Goal: Task Accomplishment & Management: Use online tool/utility

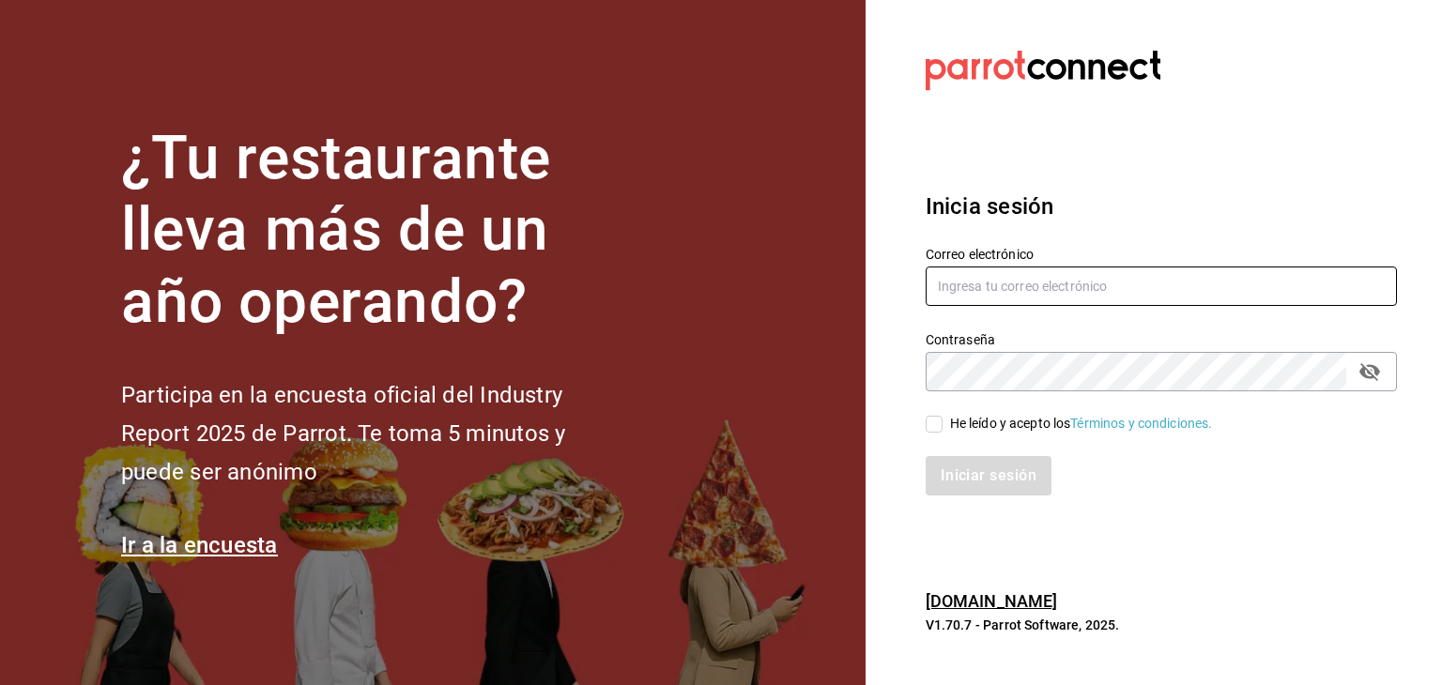
type input "[EMAIL_ADDRESS][DOMAIN_NAME]"
click at [931, 418] on input "He leído y acepto los Términos y condiciones." at bounding box center [934, 424] width 17 height 17
checkbox input "true"
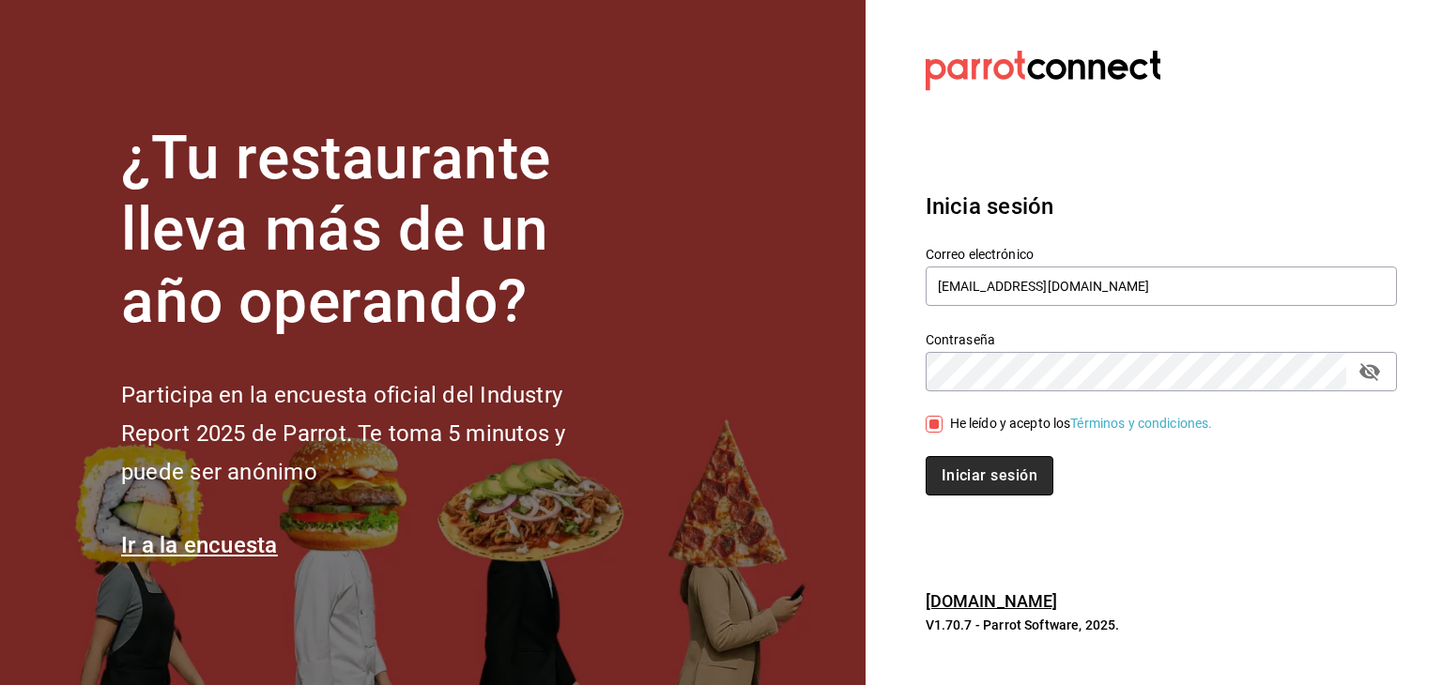
click at [991, 474] on button "Iniciar sesión" at bounding box center [990, 475] width 128 height 39
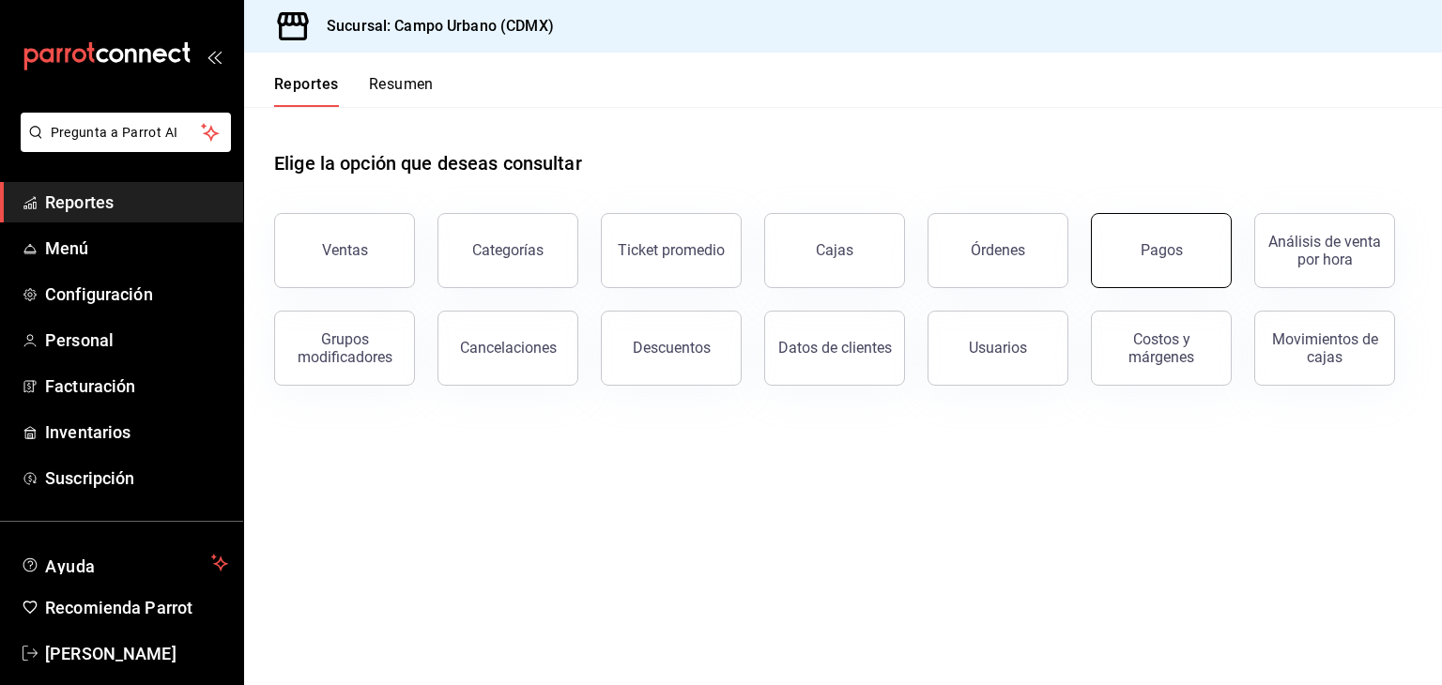
click at [1171, 241] on button "Pagos" at bounding box center [1161, 250] width 141 height 75
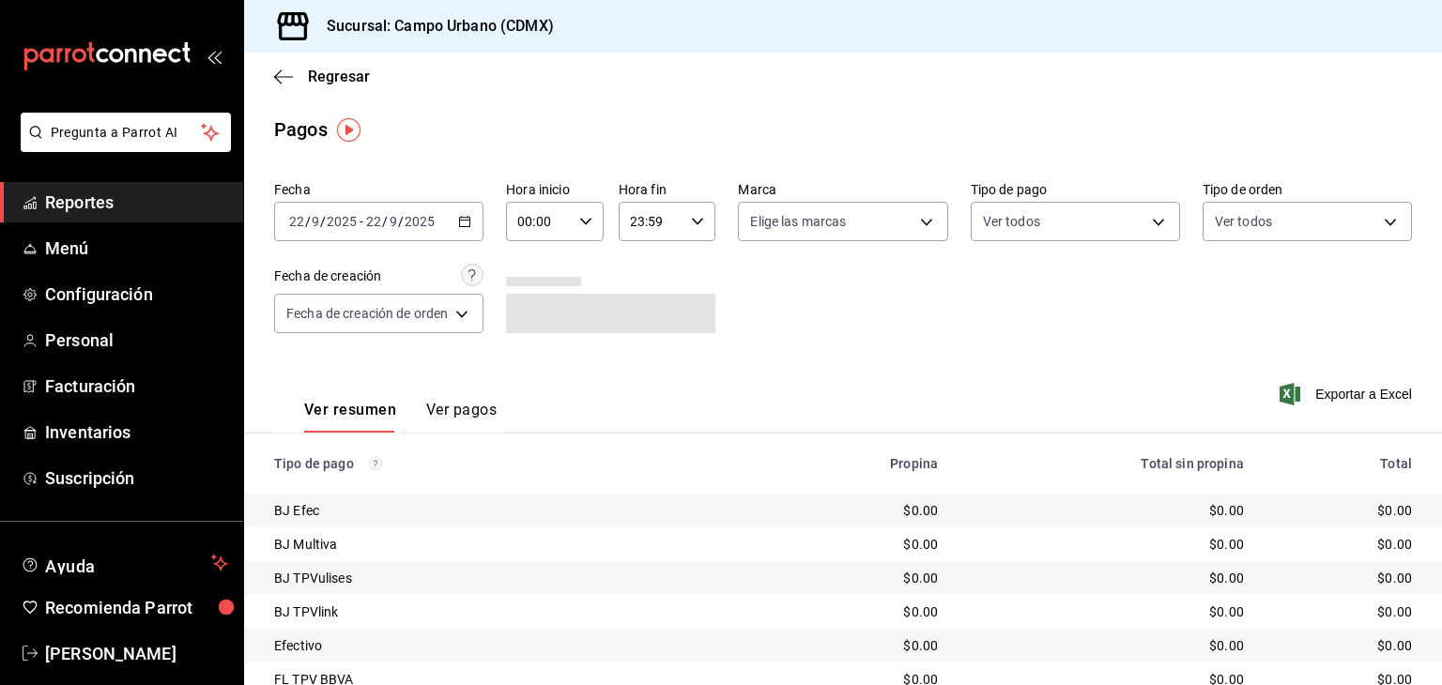
click at [465, 211] on div "2025-09-22 22 / 9 / 2025 - 2025-09-22 22 / 9 / 2025" at bounding box center [378, 221] width 209 height 39
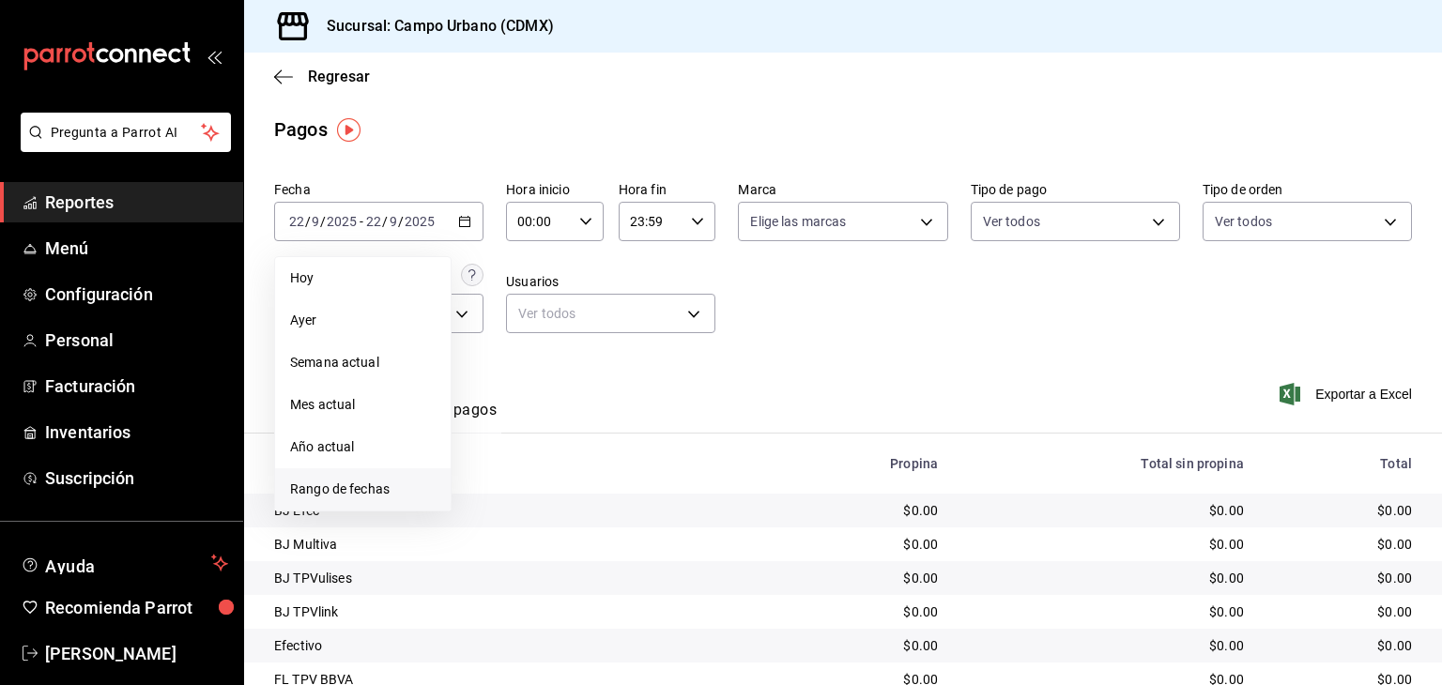
click at [395, 495] on span "Rango de fechas" at bounding box center [362, 490] width 145 height 20
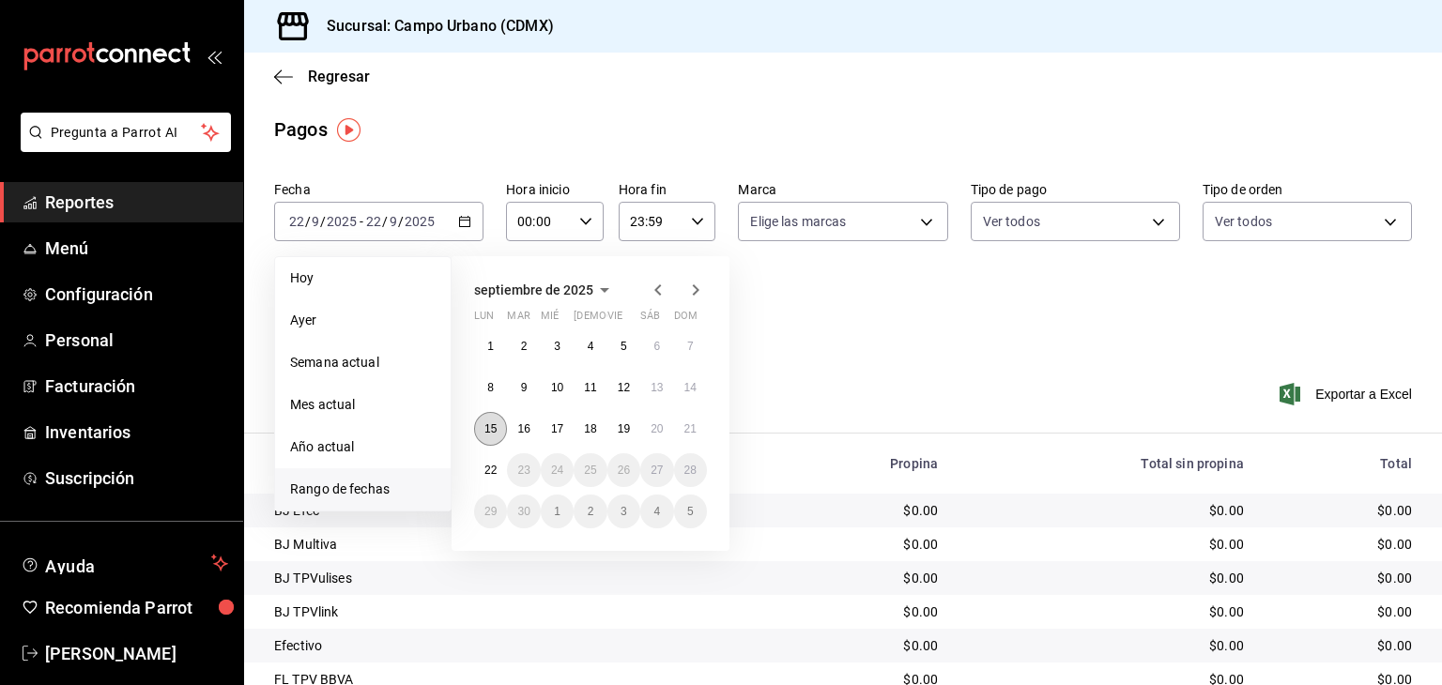
click at [489, 433] on abbr "15" at bounding box center [490, 428] width 12 height 13
click at [702, 429] on button "21" at bounding box center [690, 429] width 33 height 34
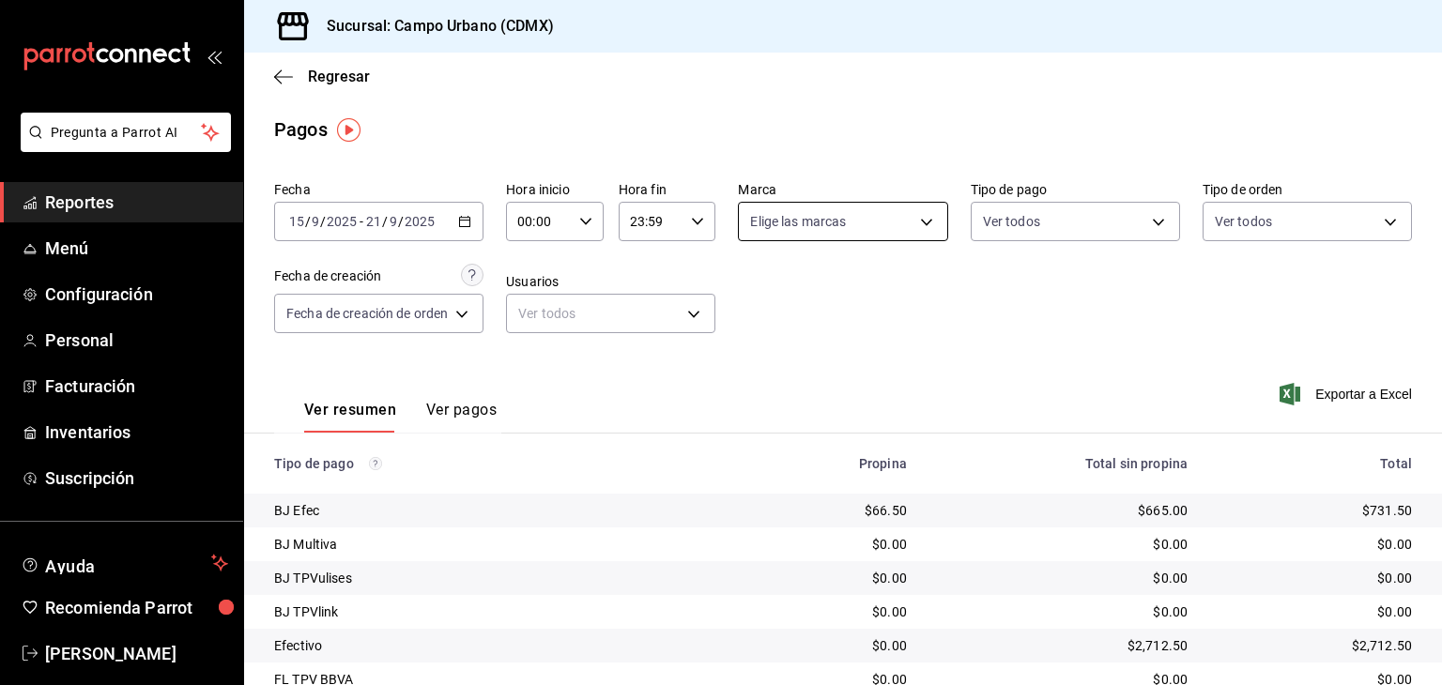
click at [924, 219] on body "Pregunta a Parrot AI Reportes Menú Configuración Personal Facturación Inventari…" at bounding box center [721, 342] width 1442 height 685
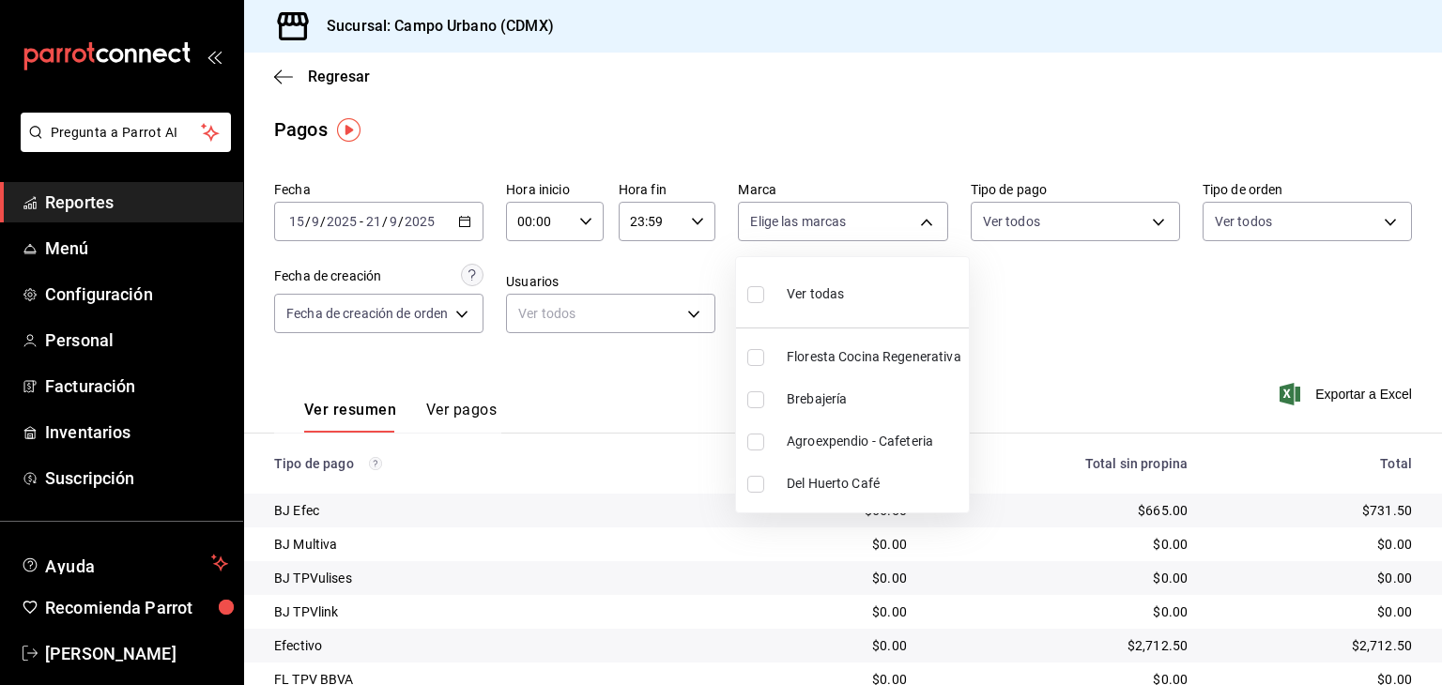
click at [762, 436] on input "checkbox" at bounding box center [755, 442] width 17 height 17
checkbox input "true"
type input "3940b3c9-d4d6-48c3-8756-46d8d5e51d0c"
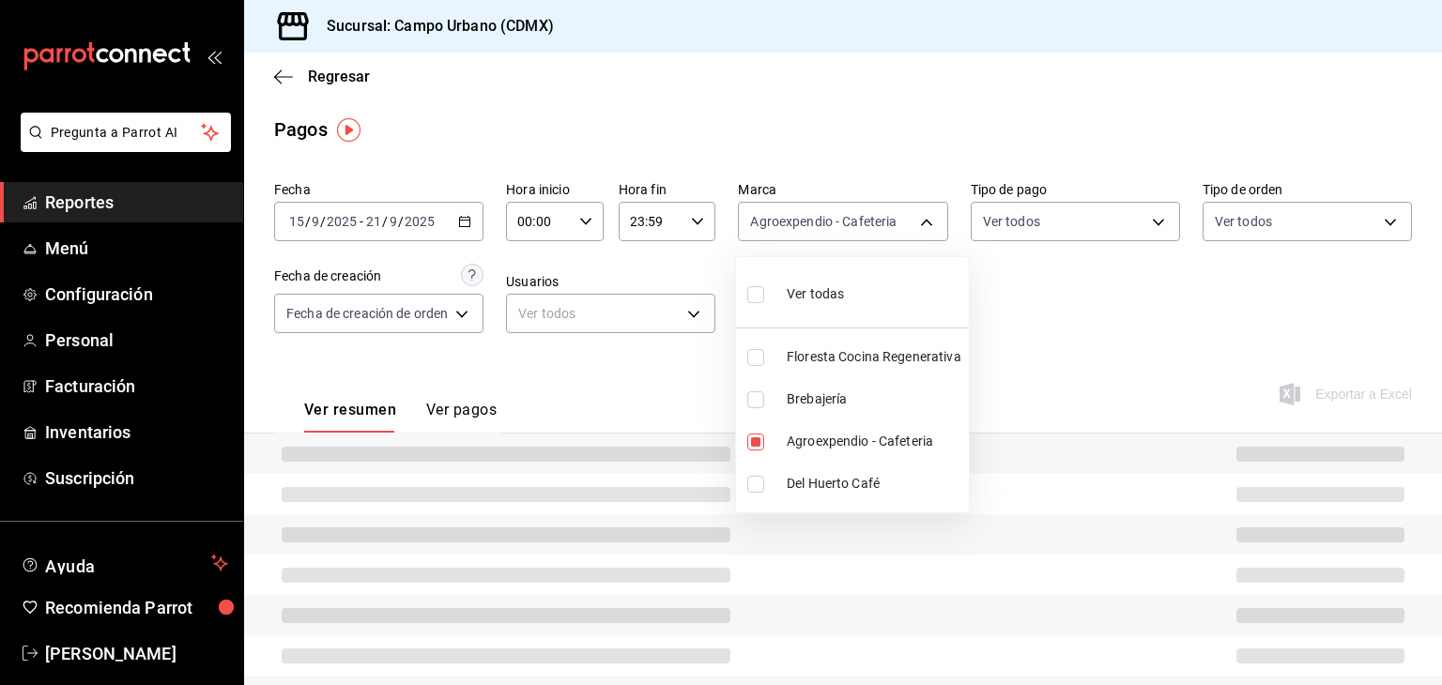
click at [755, 491] on input "checkbox" at bounding box center [755, 484] width 17 height 17
checkbox input "true"
type input "3940b3c9-d4d6-48c3-8756-46d8d5e51d0c,42793543-fac9-46e7-ade5-f23a1624aefd"
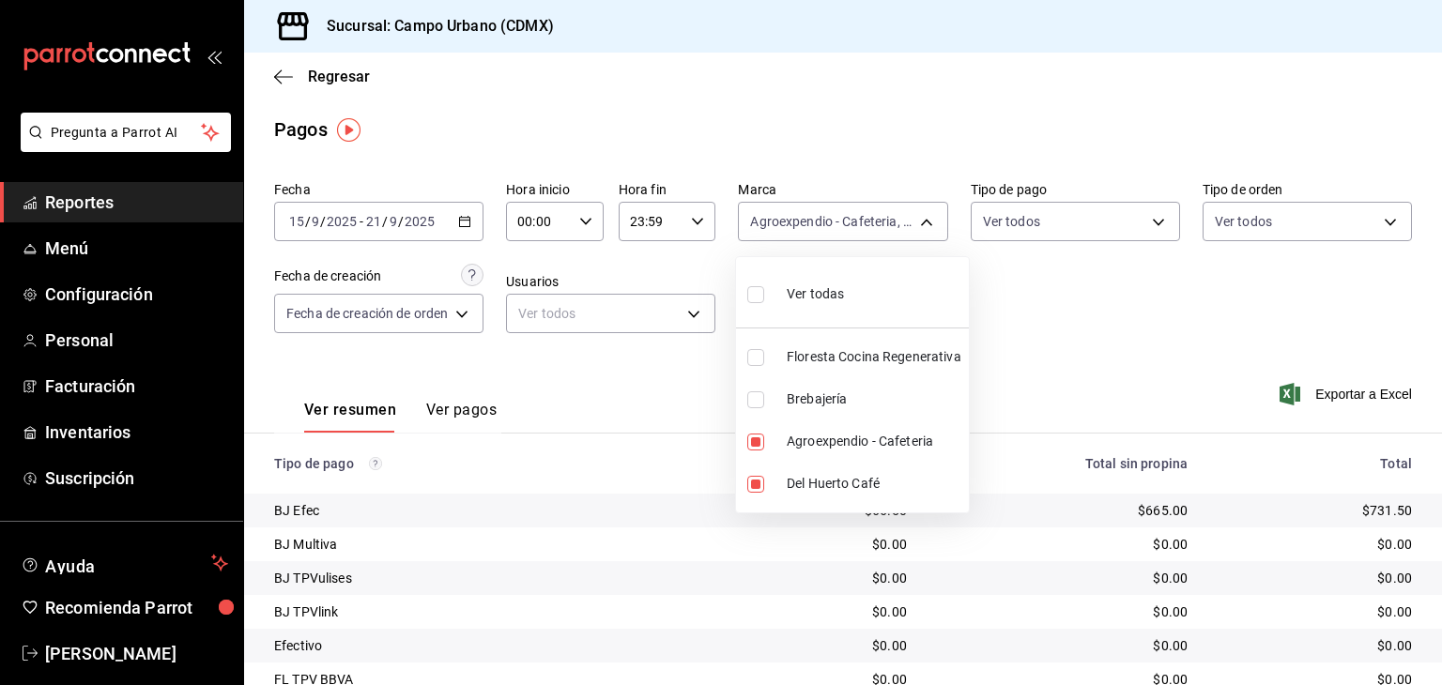
click at [1081, 354] on div at bounding box center [721, 342] width 1442 height 685
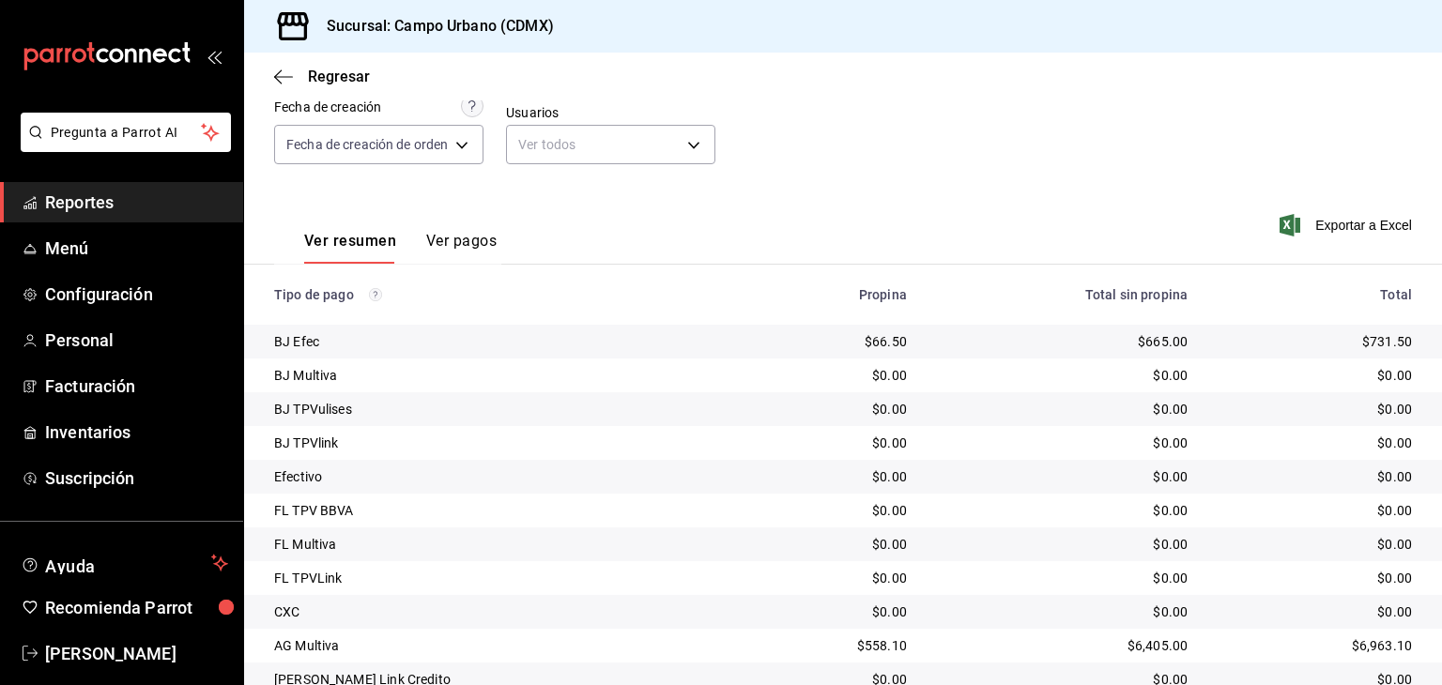
scroll to position [159, 0]
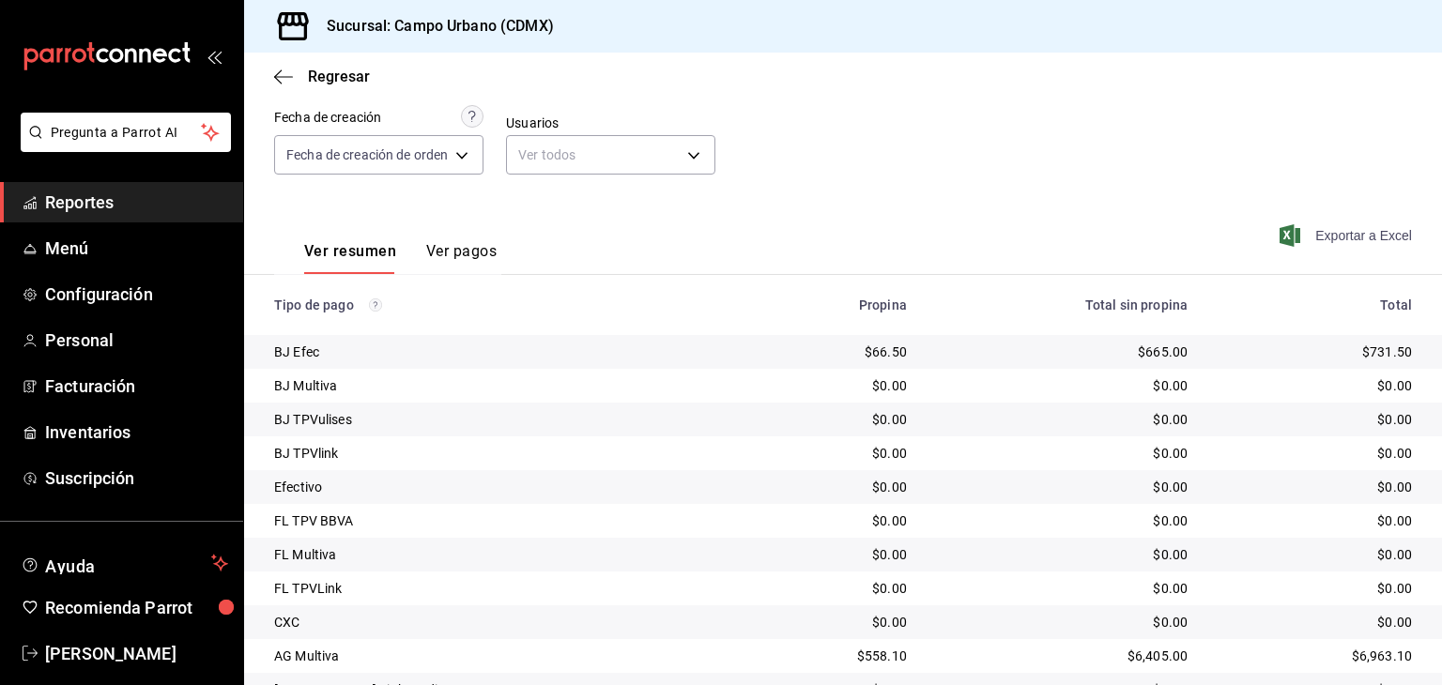
click at [1358, 235] on span "Exportar a Excel" at bounding box center [1347, 235] width 129 height 23
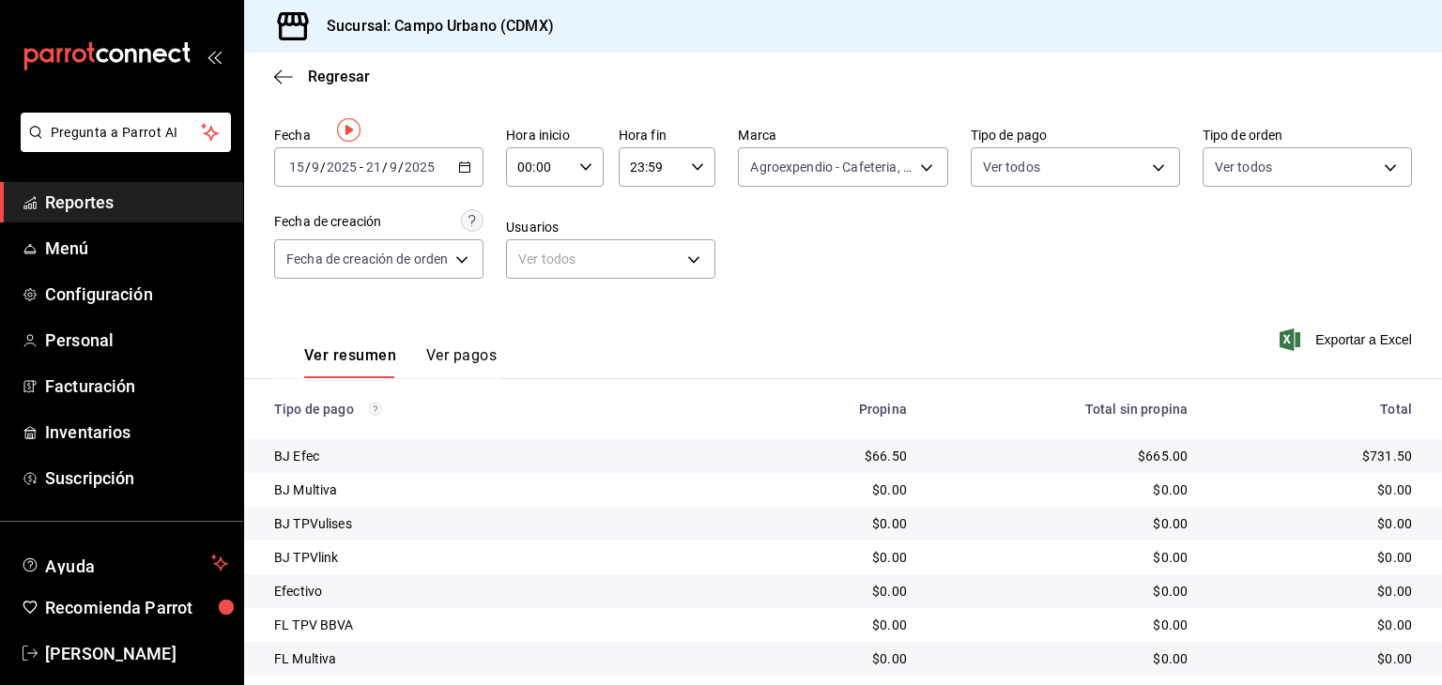
scroll to position [0, 0]
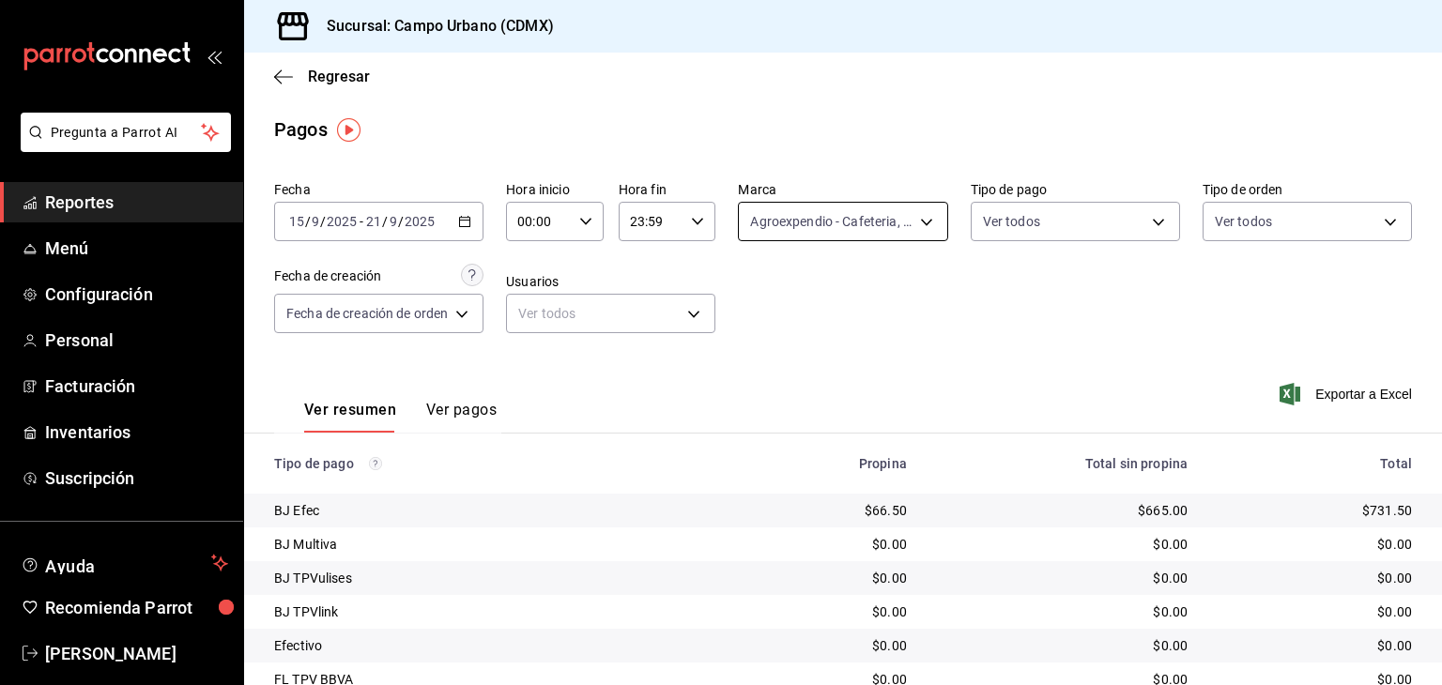
click at [924, 219] on body "Pregunta a Parrot AI Reportes Menú Configuración Personal Facturación Inventari…" at bounding box center [721, 342] width 1442 height 685
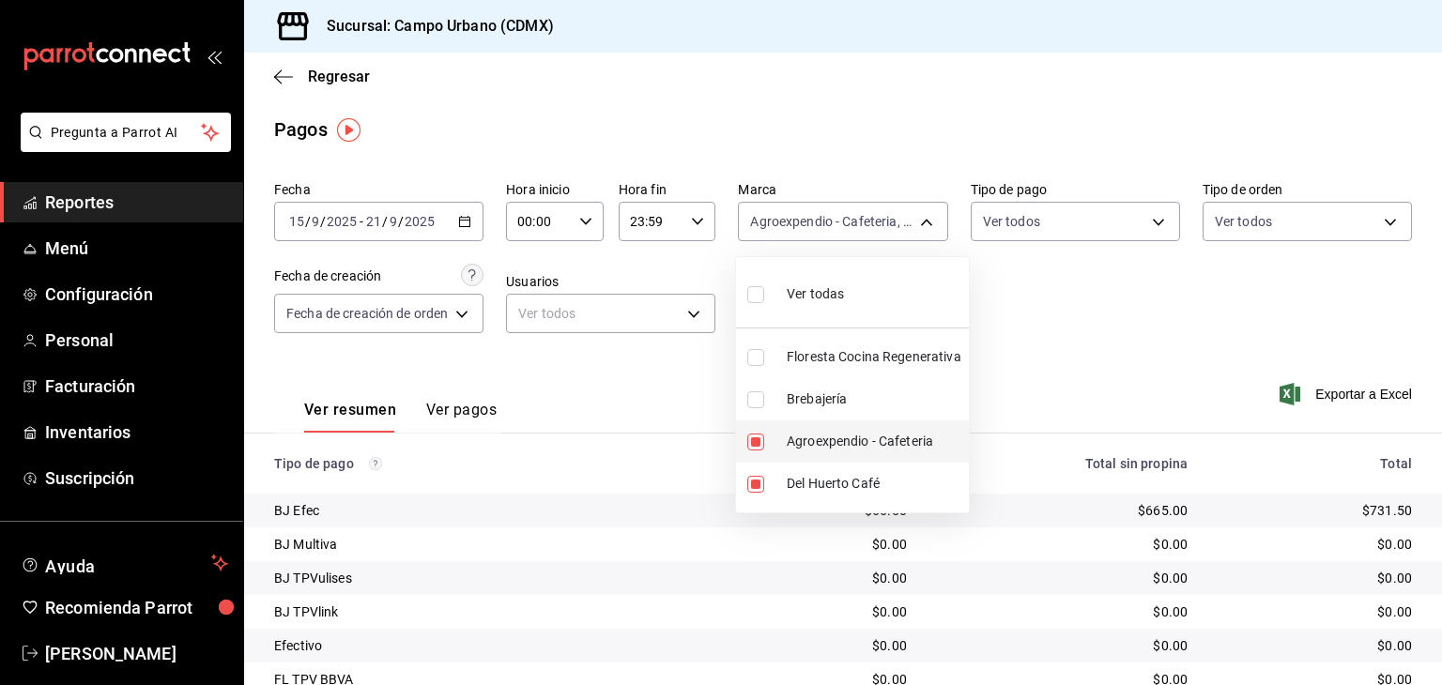
click at [753, 434] on input "checkbox" at bounding box center [755, 442] width 17 height 17
checkbox input "false"
type input "42793543-fac9-46e7-ade5-f23a1624aefd"
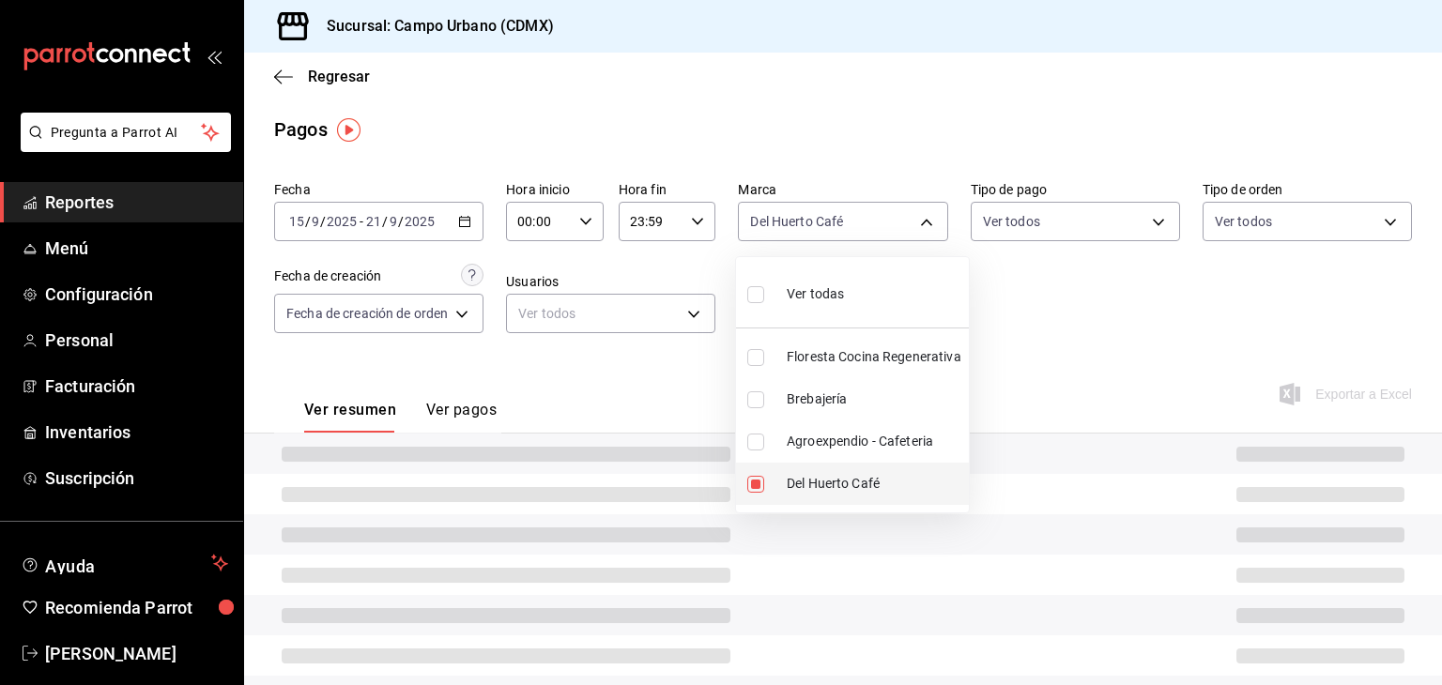
click at [755, 489] on input "checkbox" at bounding box center [755, 484] width 17 height 17
checkbox input "false"
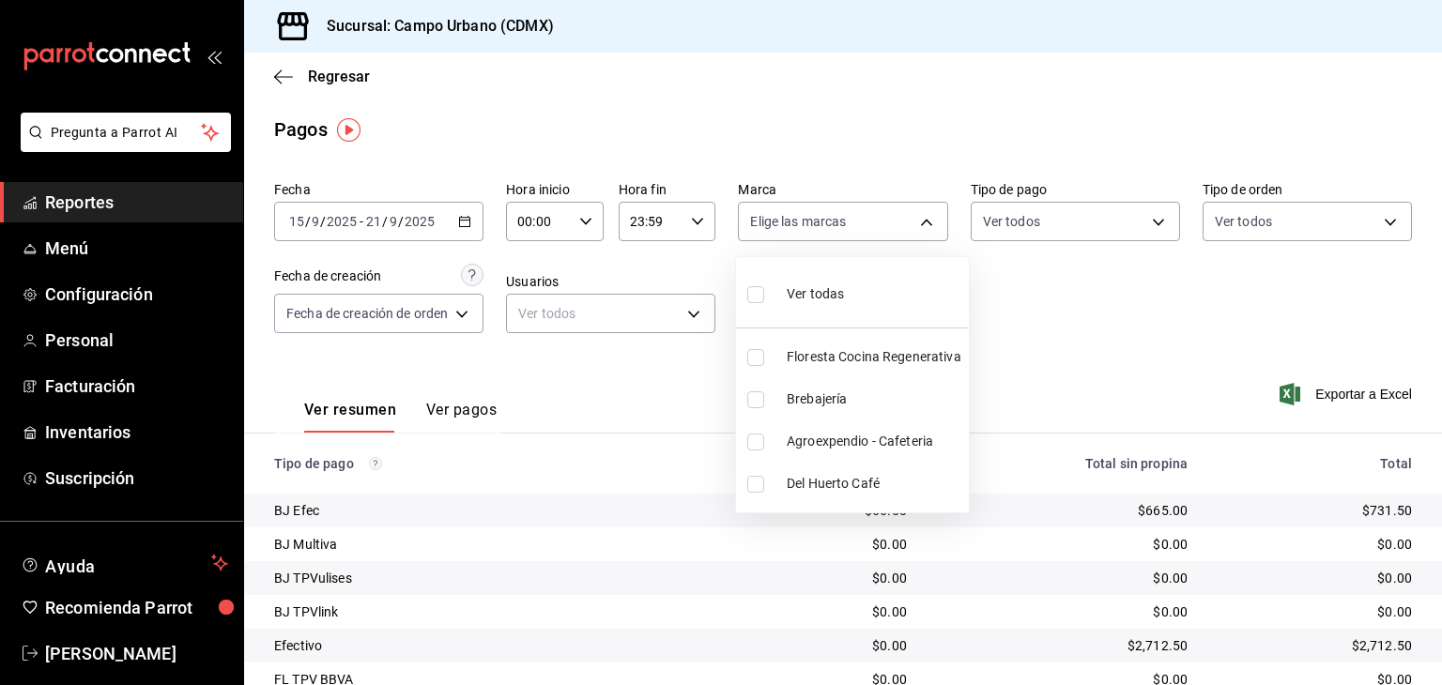
click at [758, 355] on input "checkbox" at bounding box center [755, 357] width 17 height 17
checkbox input "true"
type input "f2e5bddf-476e-49d4-87ae-66ec6013e618"
click at [757, 391] on input "checkbox" at bounding box center [755, 399] width 17 height 17
checkbox input "true"
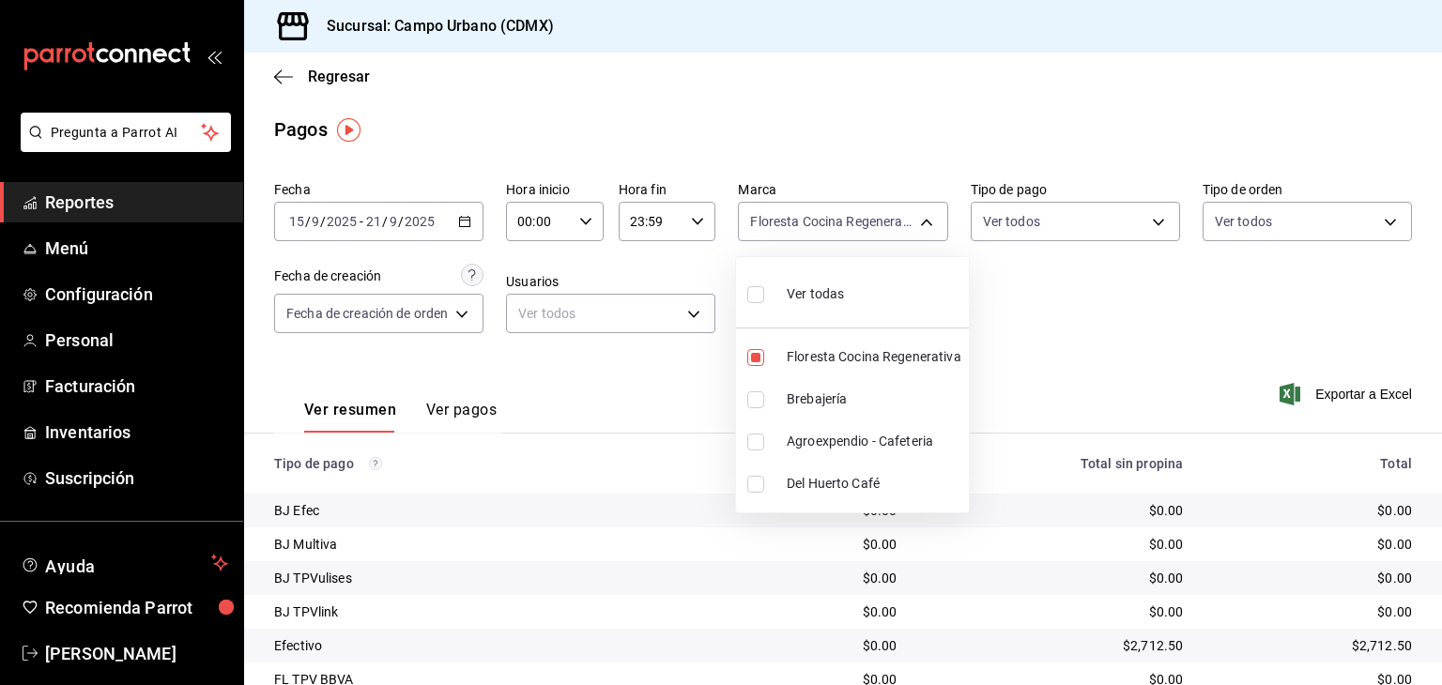
type input "f2e5bddf-476e-49d4-87ae-66ec6013e618,ebe00a7c-5dab-4e87-933b-f4517ba5e88c"
click at [1235, 315] on div at bounding box center [721, 342] width 1442 height 685
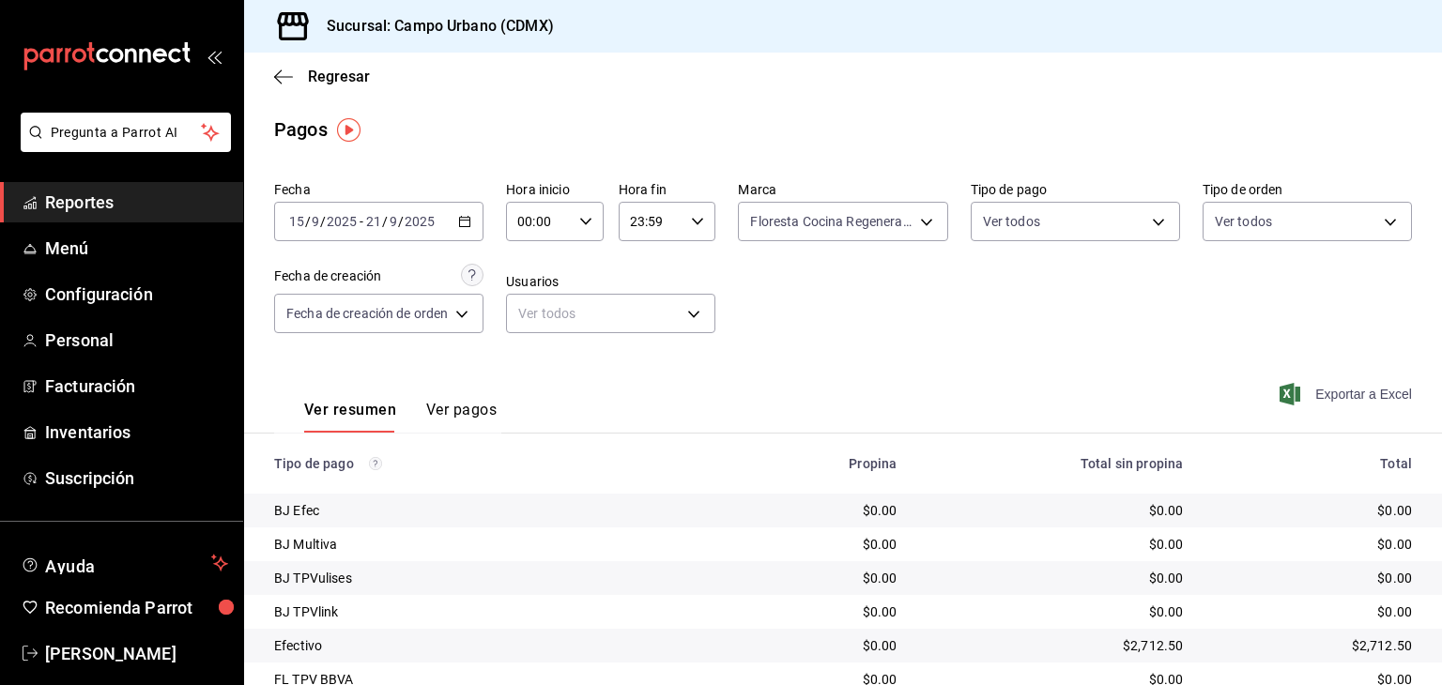
click at [1314, 391] on span "Exportar a Excel" at bounding box center [1347, 394] width 129 height 23
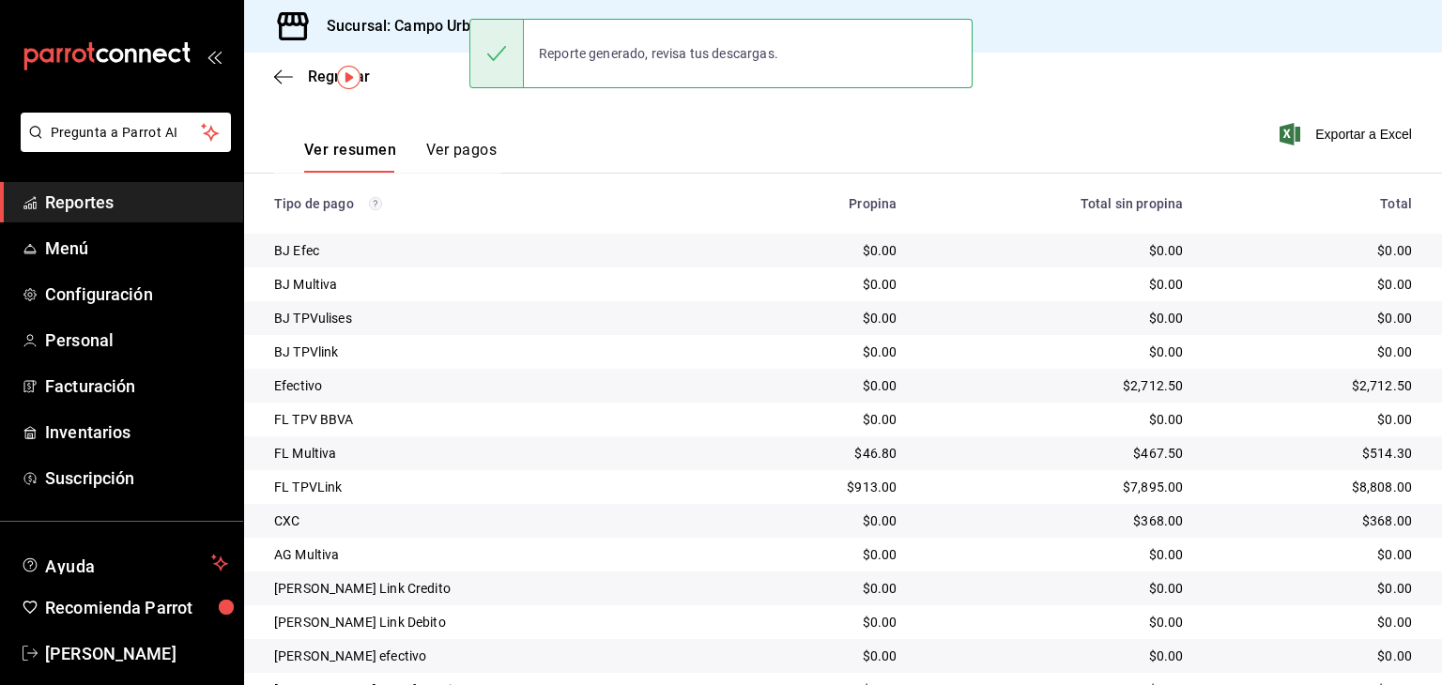
scroll to position [346, 0]
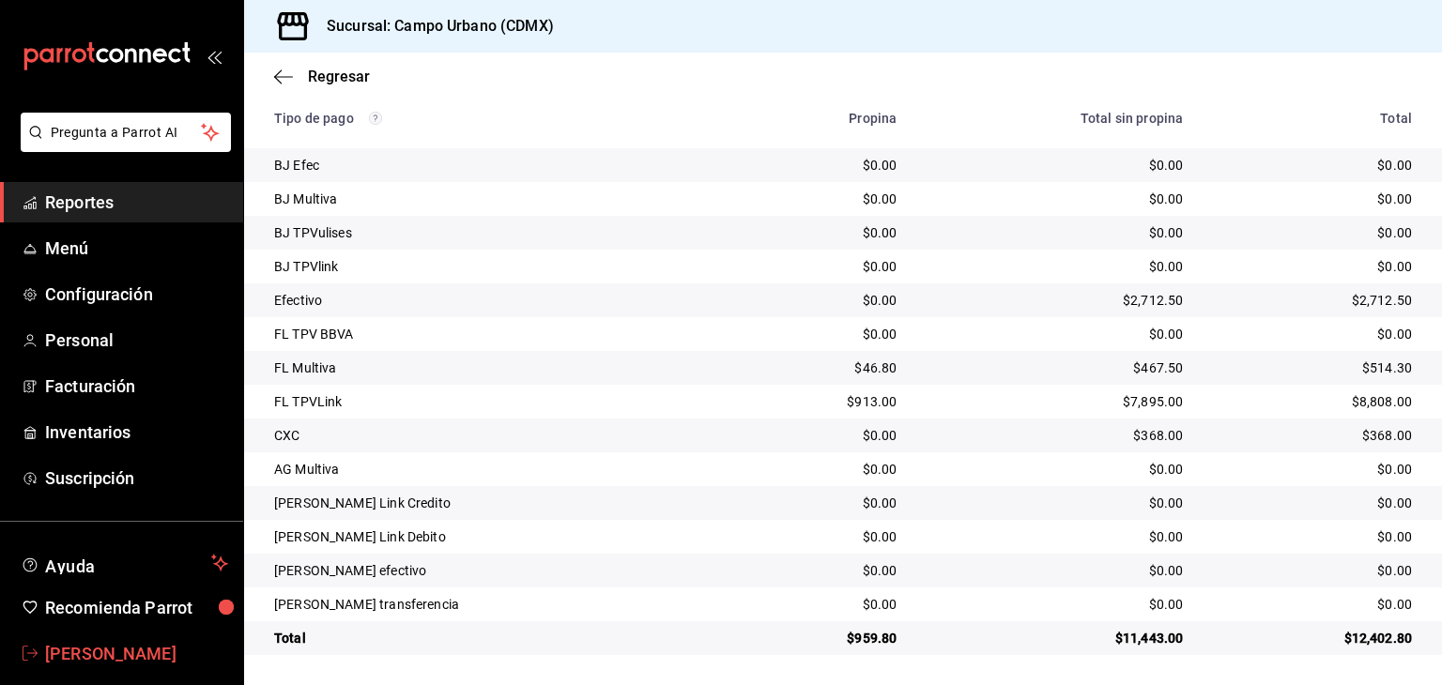
click at [147, 650] on span "Grecia Hernández" at bounding box center [136, 653] width 183 height 25
